Goal: Use online tool/utility: Utilize a website feature to perform a specific function

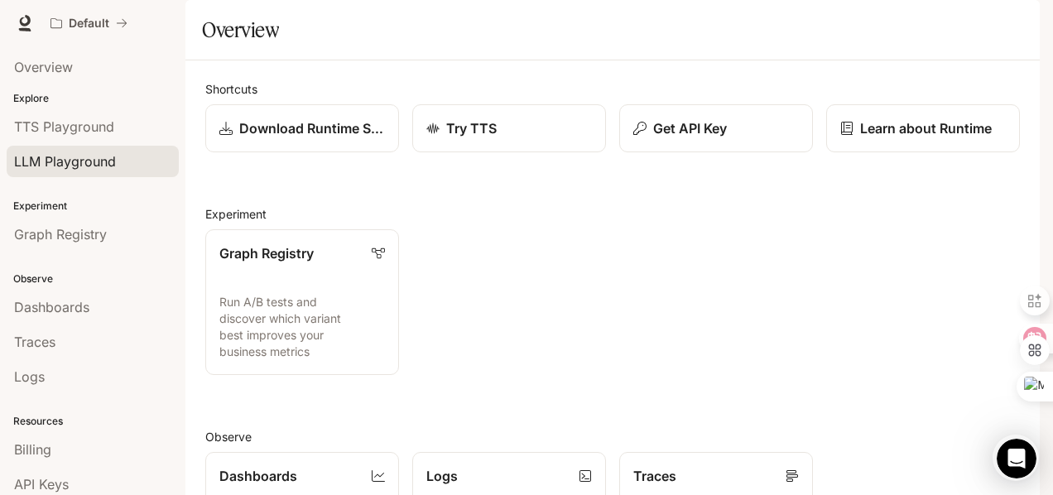
click at [88, 160] on span "LLM Playground" at bounding box center [65, 162] width 102 height 20
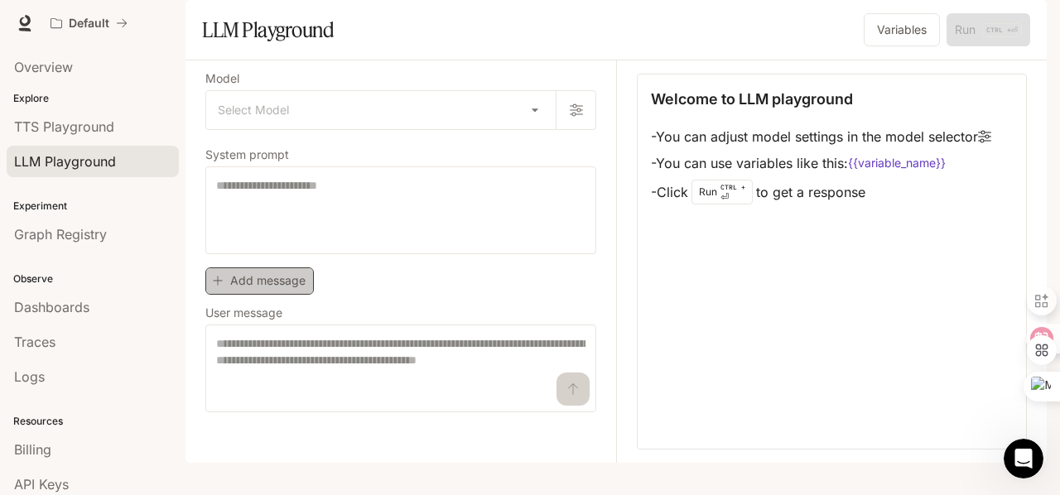
click at [286, 295] on button "Add message" at bounding box center [259, 280] width 108 height 27
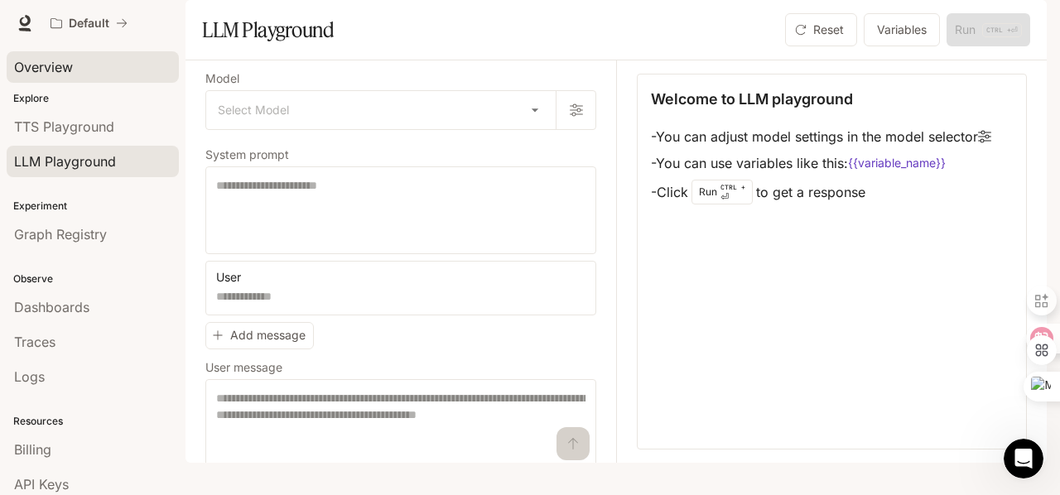
click at [86, 70] on div "Overview" at bounding box center [92, 67] width 157 height 20
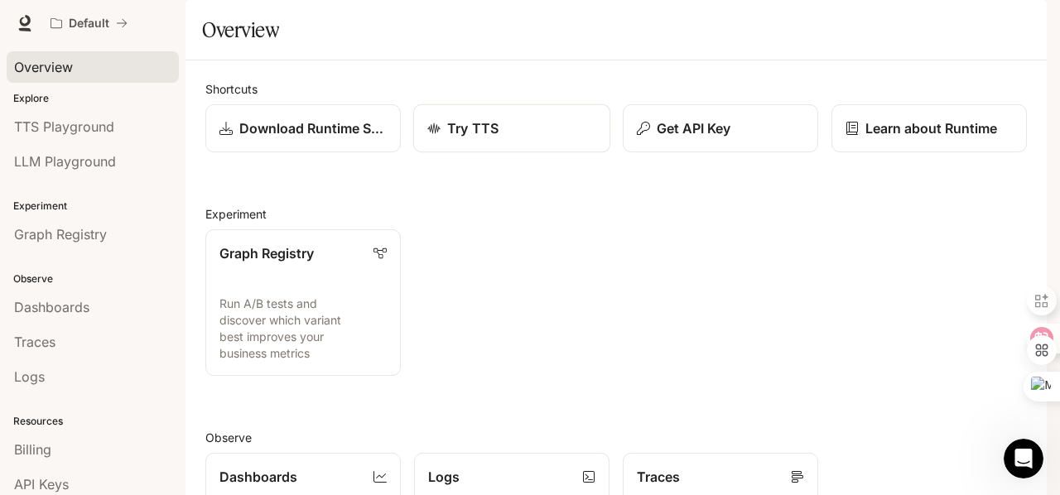
click at [518, 138] on div "Try TTS" at bounding box center [511, 128] width 169 height 20
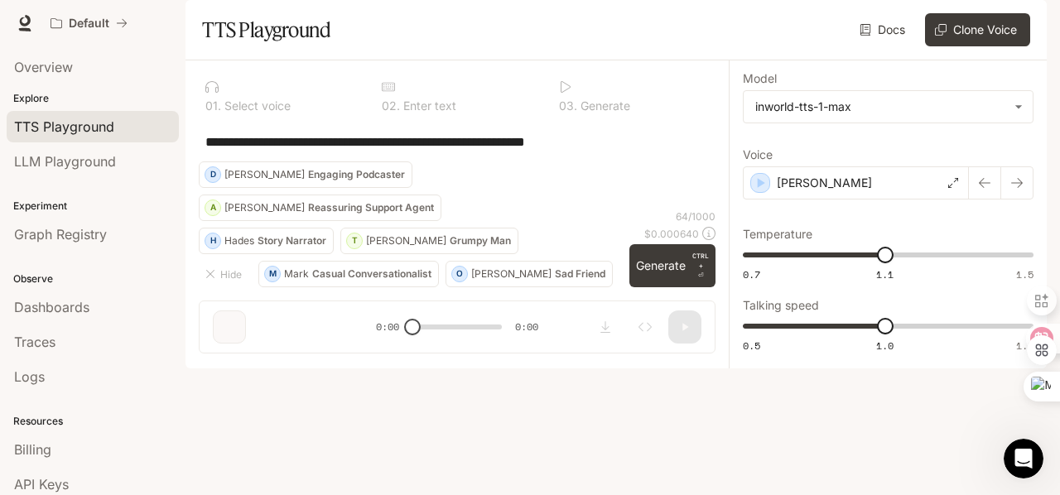
click at [231, 94] on div at bounding box center [280, 86] width 150 height 13
click at [1017, 443] on icon "Open Intercom Messenger" at bounding box center [1021, 456] width 27 height 27
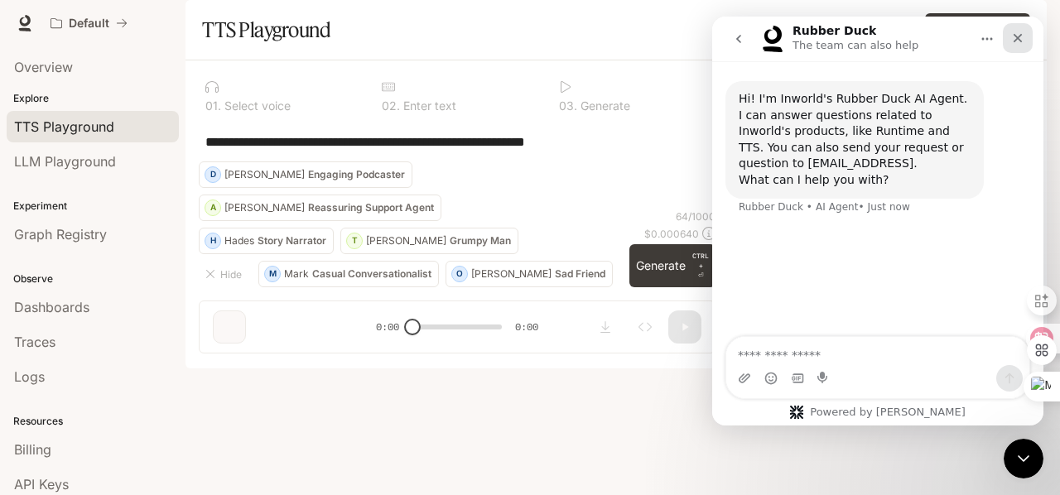
click at [1016, 41] on icon "Close" at bounding box center [1017, 37] width 13 height 13
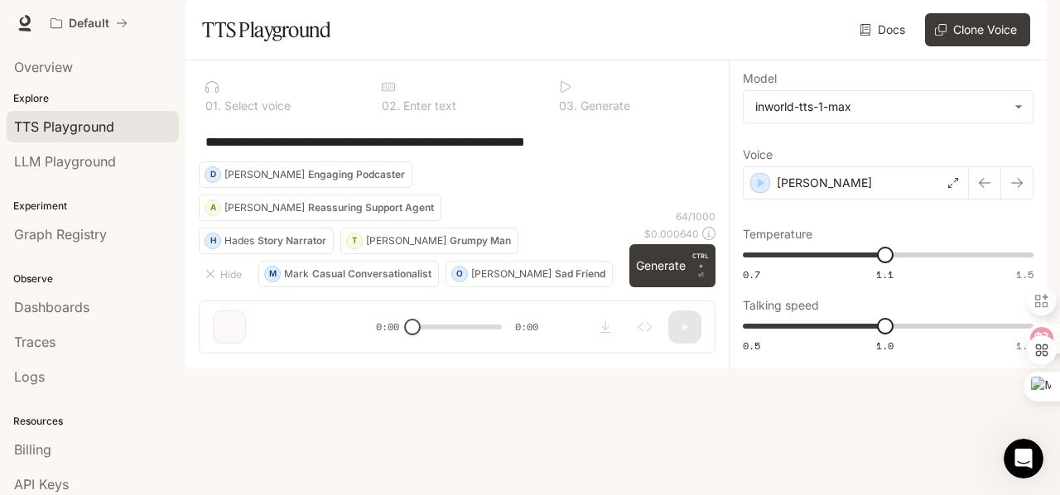
click at [323, 213] on p "Reassuring Support Agent" at bounding box center [371, 208] width 126 height 10
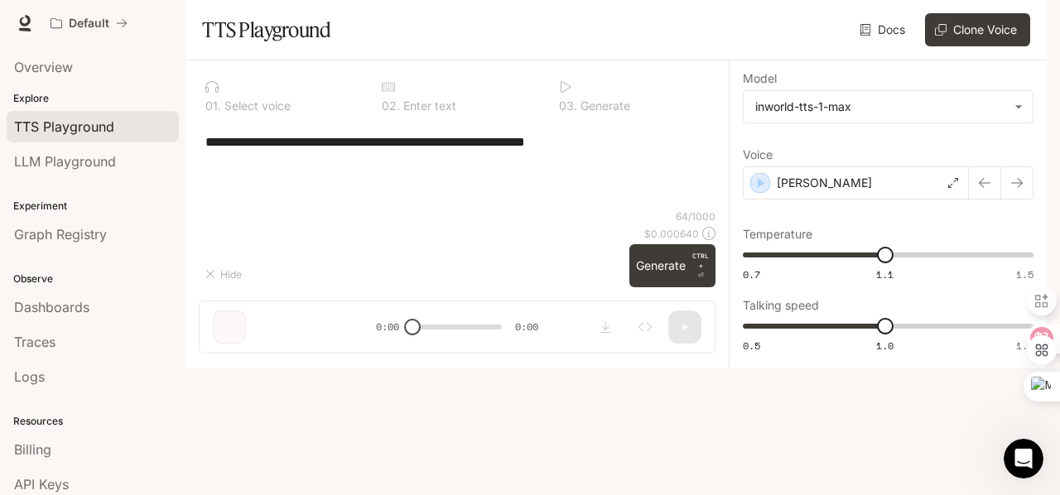
type textarea "**********"
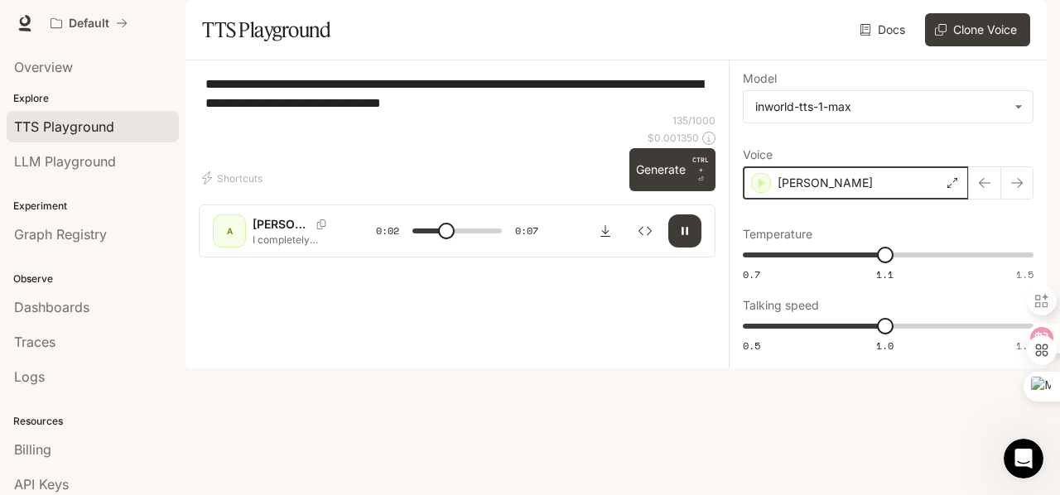
click at [754, 191] on icon "button" at bounding box center [761, 183] width 17 height 17
click at [688, 248] on button "button" at bounding box center [684, 230] width 33 height 33
type input "***"
click at [114, 50] on li "Overview" at bounding box center [92, 67] width 185 height 35
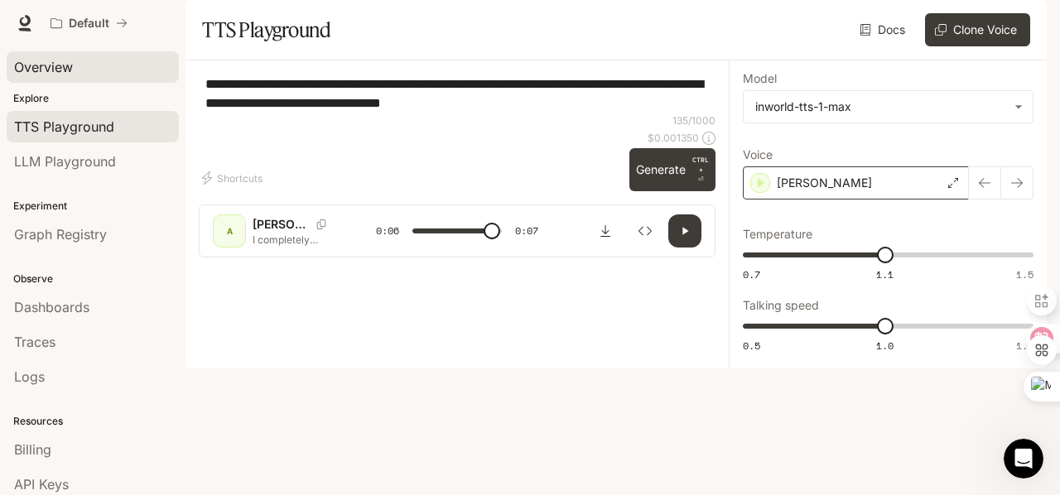
click at [92, 63] on div "Overview" at bounding box center [92, 67] width 157 height 20
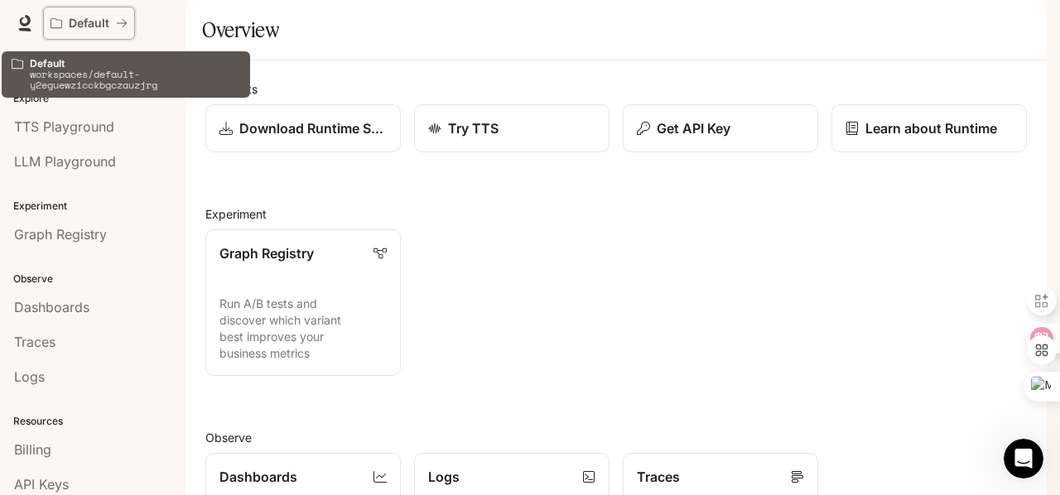
click at [55, 17] on div "Default" at bounding box center [83, 24] width 65 height 14
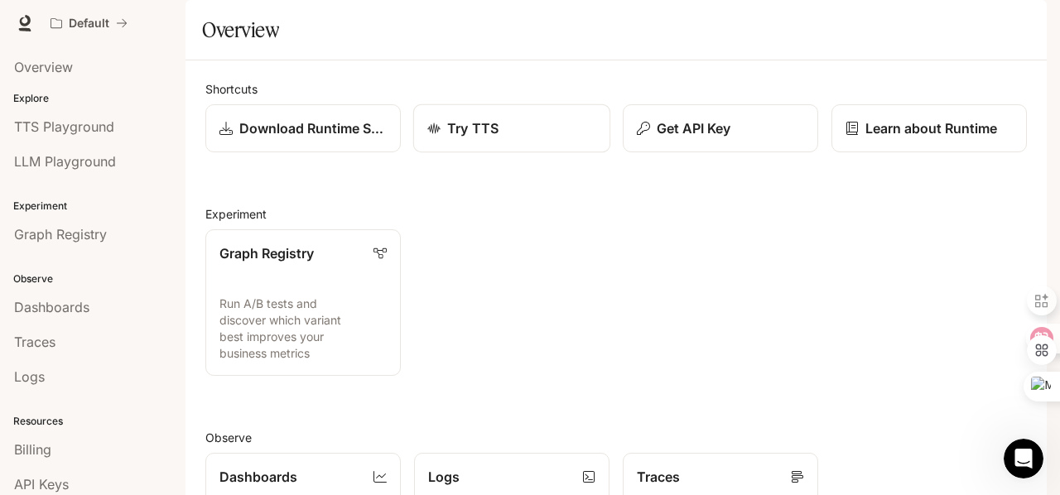
click at [503, 138] on div "Try TTS" at bounding box center [511, 128] width 169 height 20
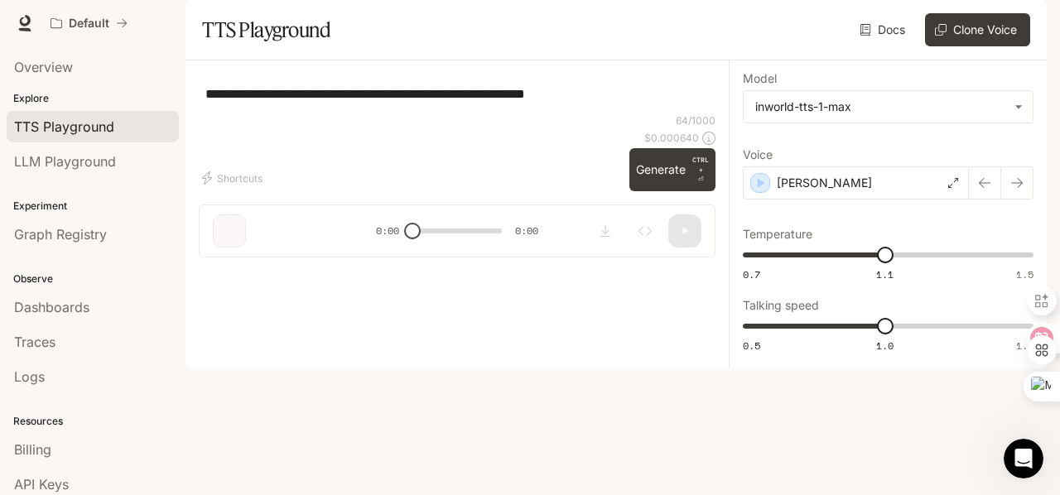
type textarea "**********"
